Goal: Transaction & Acquisition: Purchase product/service

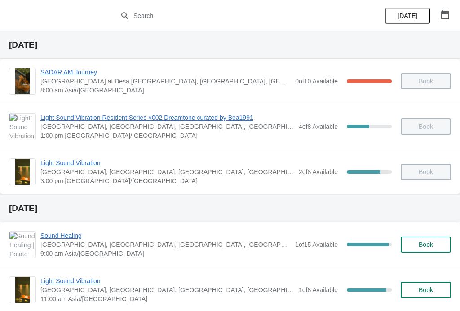
scroll to position [28, 0]
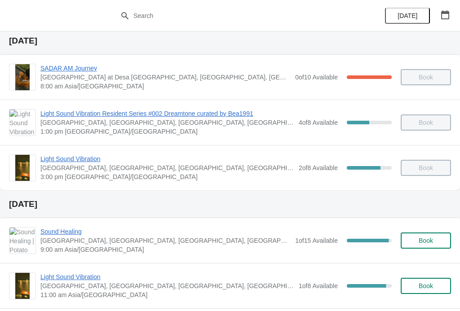
click at [52, 276] on span "Light Sound Vibration" at bounding box center [167, 276] width 254 height 9
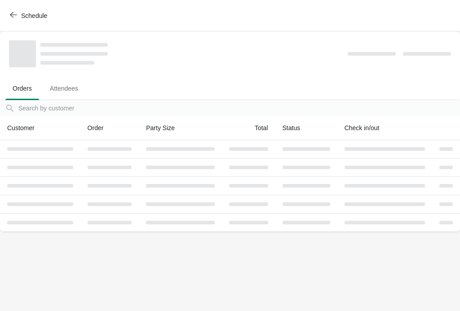
scroll to position [0, 0]
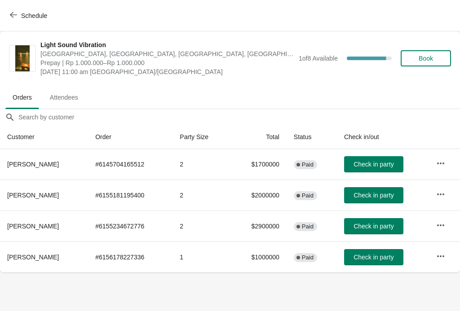
click at [434, 59] on span "Book" at bounding box center [425, 58] width 34 height 7
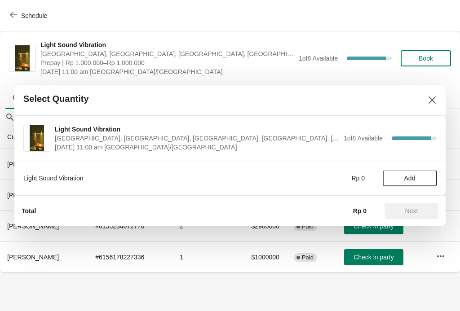
click at [421, 178] on span "Add" at bounding box center [410, 178] width 38 height 7
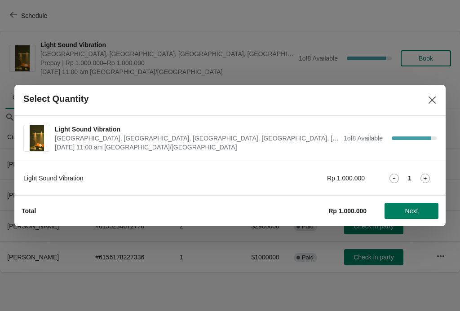
click at [420, 214] on span "Next" at bounding box center [411, 210] width 40 height 7
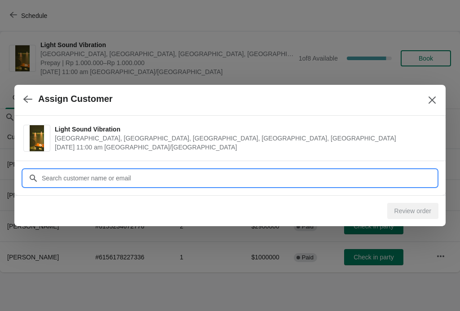
click at [62, 171] on input "Customer" at bounding box center [238, 178] width 395 height 16
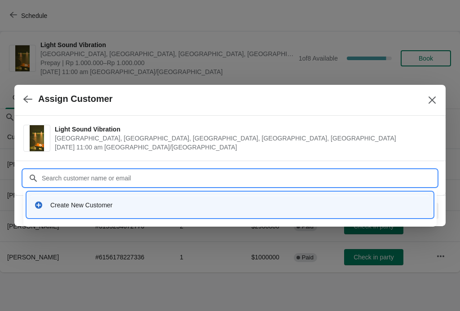
click at [50, 202] on div "Create New Customer" at bounding box center [229, 205] width 391 height 9
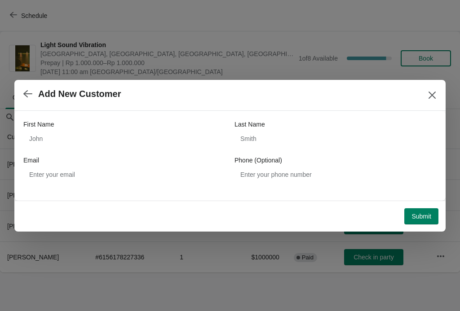
click at [38, 128] on label "First Name" at bounding box center [38, 124] width 31 height 9
click at [38, 131] on input "First Name" at bounding box center [124, 139] width 202 height 16
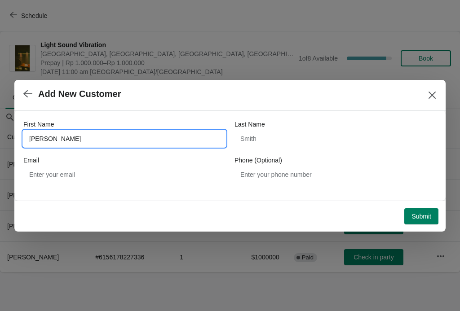
type input "[PERSON_NAME]"
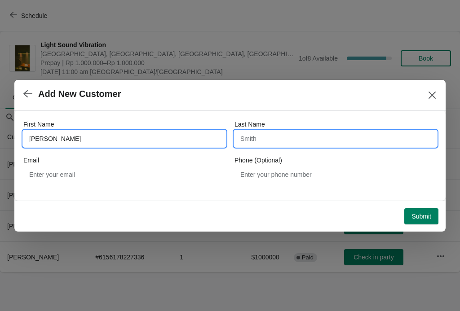
click at [390, 140] on input "Last Name" at bounding box center [335, 139] width 202 height 16
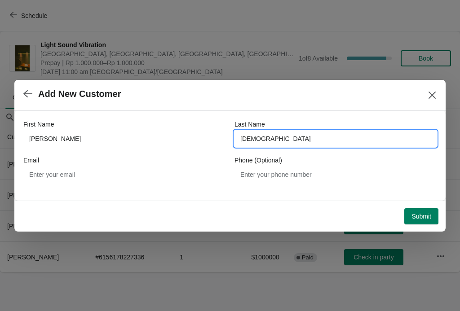
type input "[DEMOGRAPHIC_DATA]"
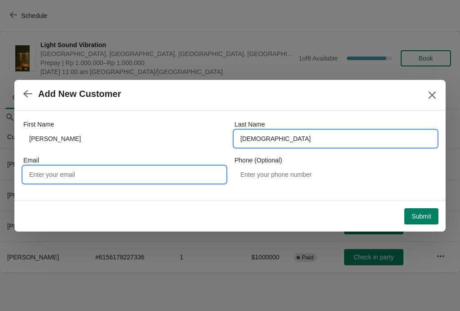
click at [62, 178] on input "Email" at bounding box center [124, 175] width 202 height 16
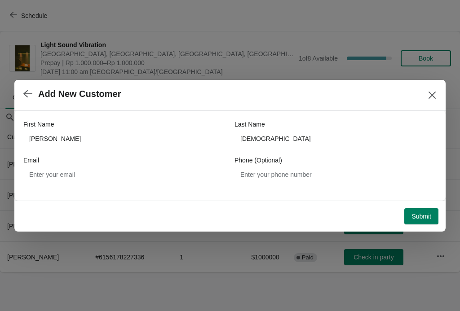
click at [428, 215] on span "Submit" at bounding box center [421, 216] width 20 height 7
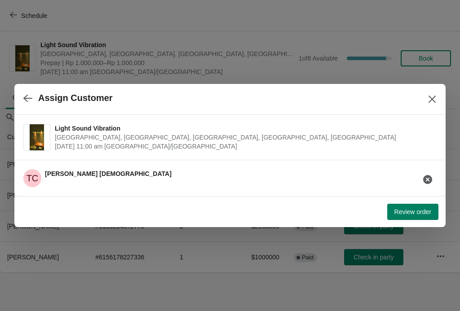
click at [414, 217] on button "Review order" at bounding box center [412, 212] width 51 height 16
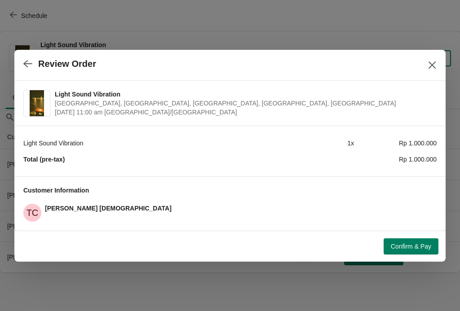
click at [419, 245] on span "Confirm & Pay" at bounding box center [411, 246] width 40 height 7
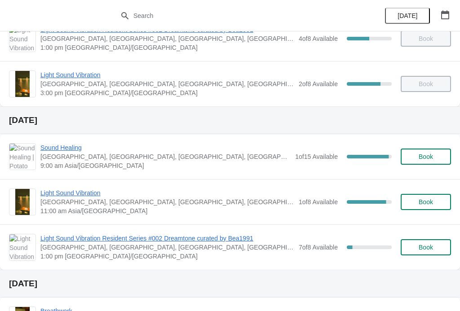
scroll to position [112, 0]
click at [90, 197] on span "Light Sound Vibration" at bounding box center [167, 193] width 254 height 9
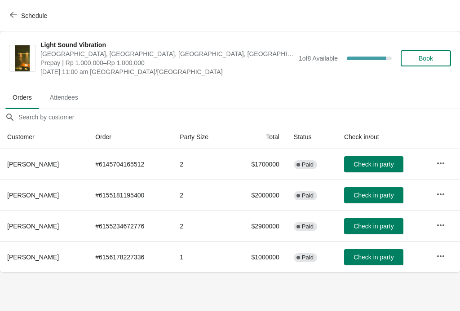
click at [439, 62] on button "Book" at bounding box center [425, 58] width 50 height 16
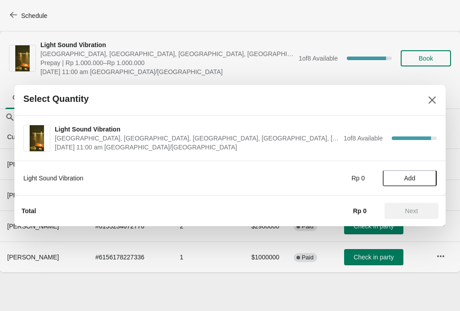
click at [417, 176] on span "Add" at bounding box center [410, 178] width 38 height 7
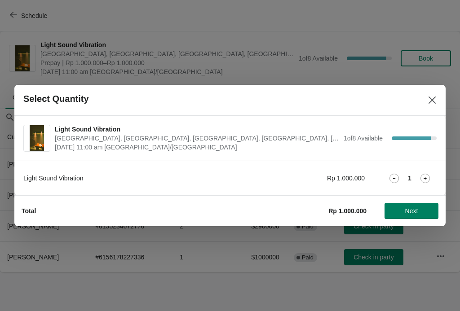
click at [417, 210] on span "Next" at bounding box center [411, 210] width 13 height 7
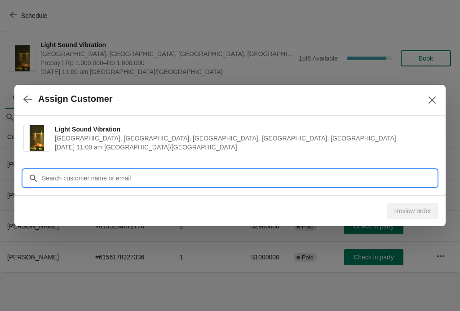
click at [306, 175] on input "Customer" at bounding box center [238, 178] width 395 height 16
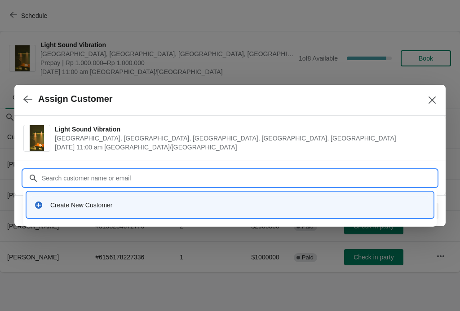
click at [63, 198] on div "Create New Customer" at bounding box center [230, 205] width 399 height 18
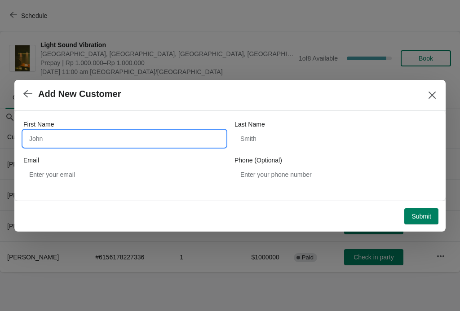
click at [136, 141] on input "First Name" at bounding box center [124, 139] width 202 height 16
type input "[PERSON_NAME]"
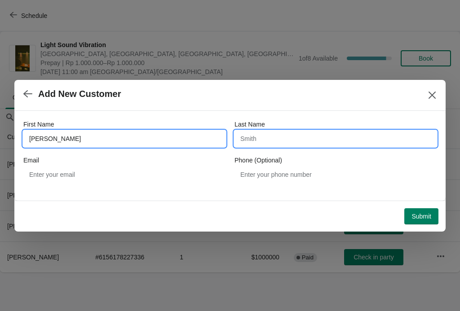
click at [345, 140] on input "Last Name" at bounding box center [335, 139] width 202 height 16
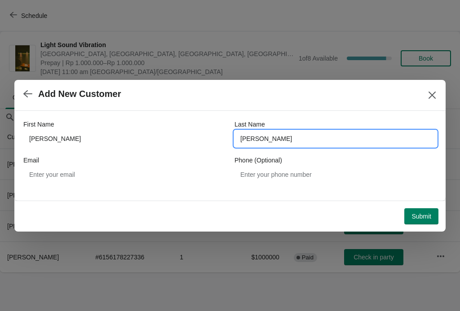
type input "Cristian I"
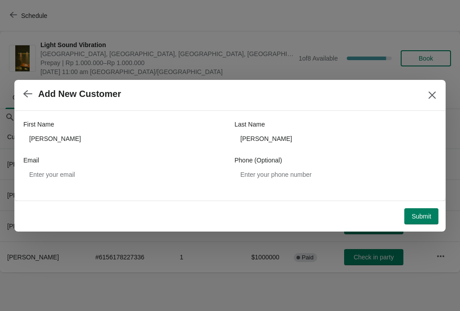
click at [428, 217] on span "Submit" at bounding box center [421, 216] width 20 height 7
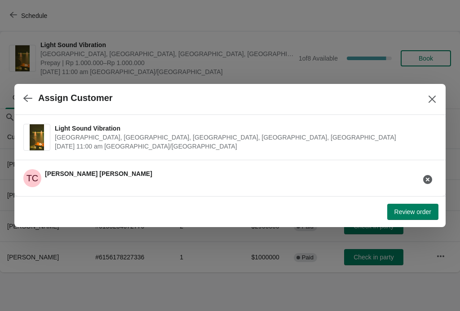
click at [378, 132] on span "Light Sound Vibration" at bounding box center [243, 128] width 377 height 9
click at [426, 180] on icon "button" at bounding box center [427, 179] width 9 height 9
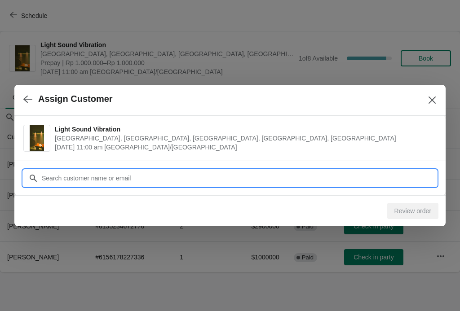
click at [63, 184] on input "Customer" at bounding box center [238, 178] width 395 height 16
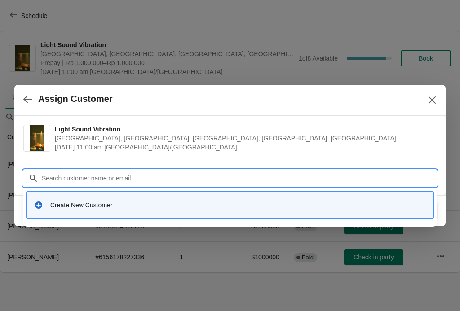
click at [43, 207] on div "Create New Customer" at bounding box center [229, 205] width 391 height 9
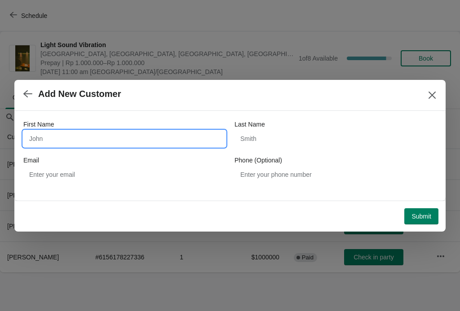
click at [61, 146] on input "First Name" at bounding box center [124, 139] width 202 height 16
type input "[PERSON_NAME]"
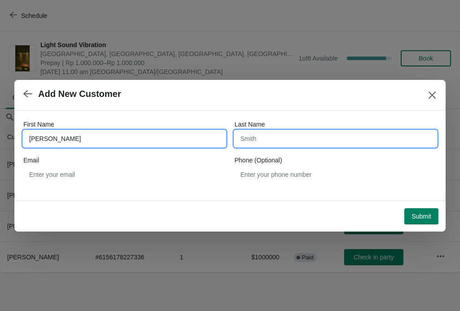
click at [357, 139] on input "Last Name" at bounding box center [335, 139] width 202 height 16
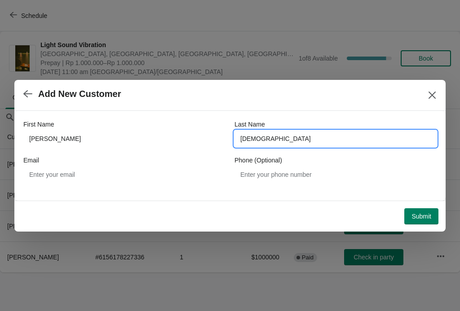
type input "Cristiani"
click at [361, 192] on div "First Name Thomas Last Name Cristiani Email Phone (Optional)" at bounding box center [229, 156] width 431 height 90
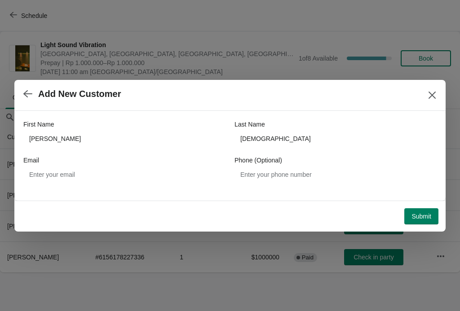
click at [419, 219] on span "Submit" at bounding box center [421, 216] width 20 height 7
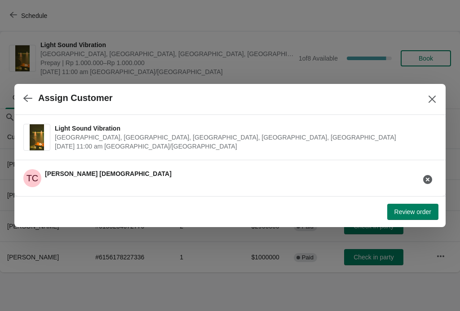
click at [416, 213] on span "Review order" at bounding box center [412, 211] width 37 height 7
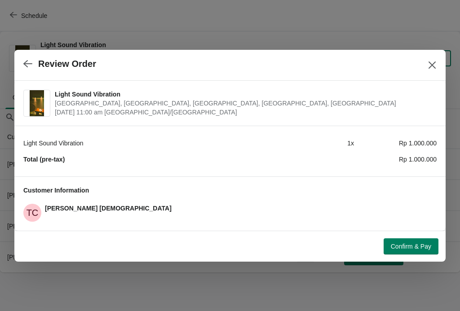
click at [411, 245] on span "Confirm & Pay" at bounding box center [411, 246] width 40 height 7
